Goal: Find contact information: Find contact information

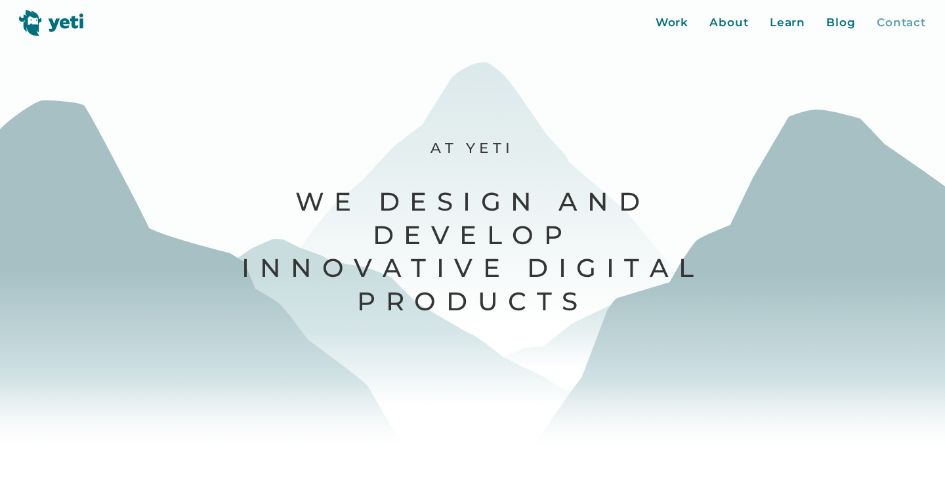
click at [897, 25] on div "Contact" at bounding box center [900, 22] width 49 height 17
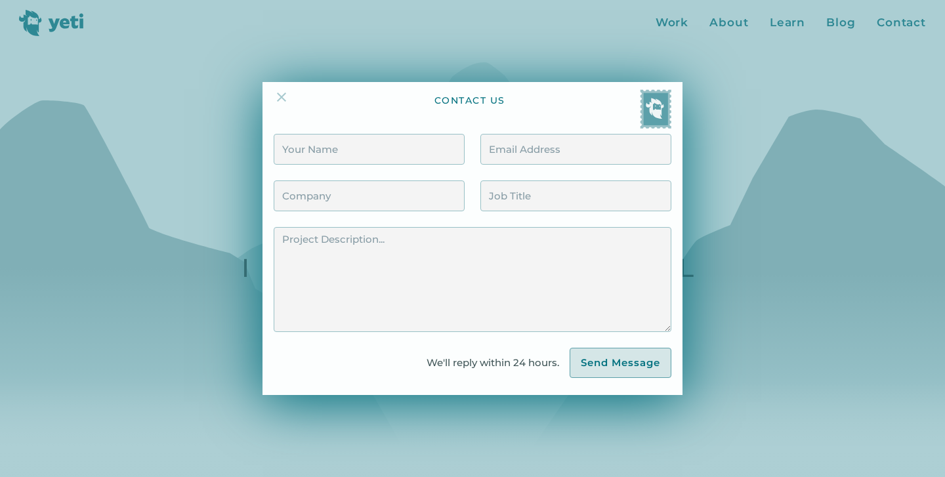
click at [285, 96] on img at bounding box center [282, 97] width 16 height 16
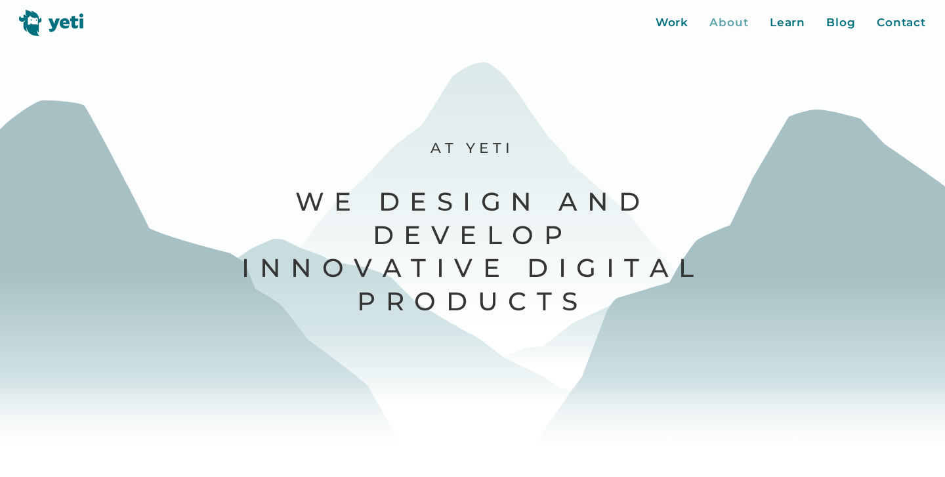
click at [732, 20] on div "About" at bounding box center [728, 22] width 39 height 17
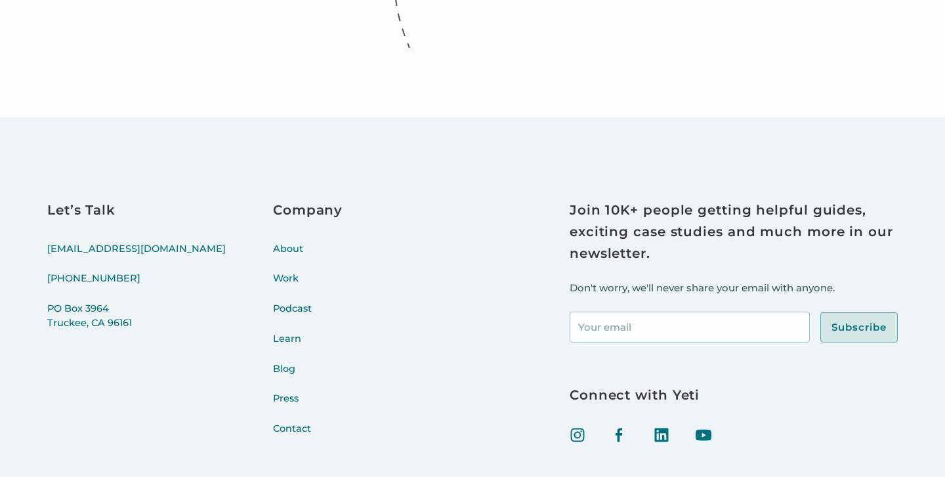
scroll to position [5228, 0]
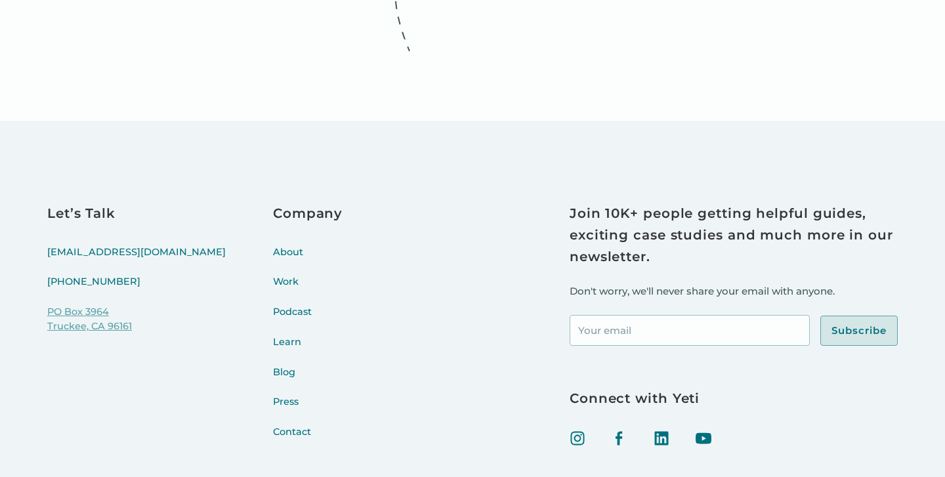
click at [85, 323] on link "[STREET_ADDRESS]" at bounding box center [136, 327] width 178 height 45
